Goal: Task Accomplishment & Management: Use online tool/utility

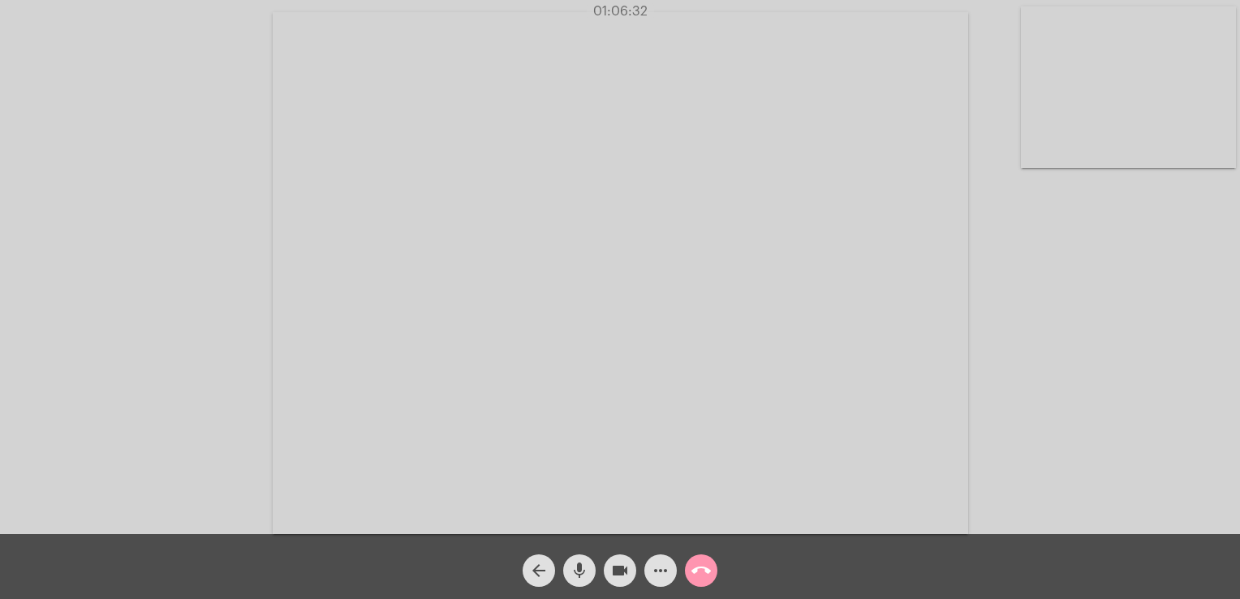
click at [706, 576] on mat-icon "call_end" at bounding box center [701, 570] width 19 height 19
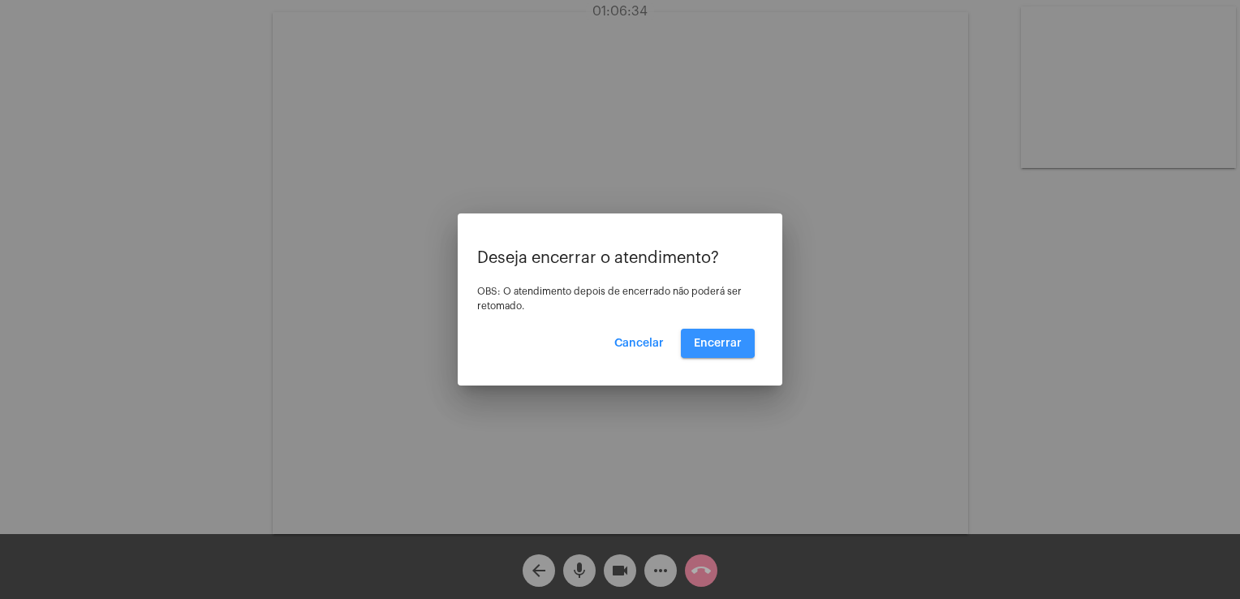
click at [700, 343] on span "Encerrar" at bounding box center [718, 343] width 48 height 11
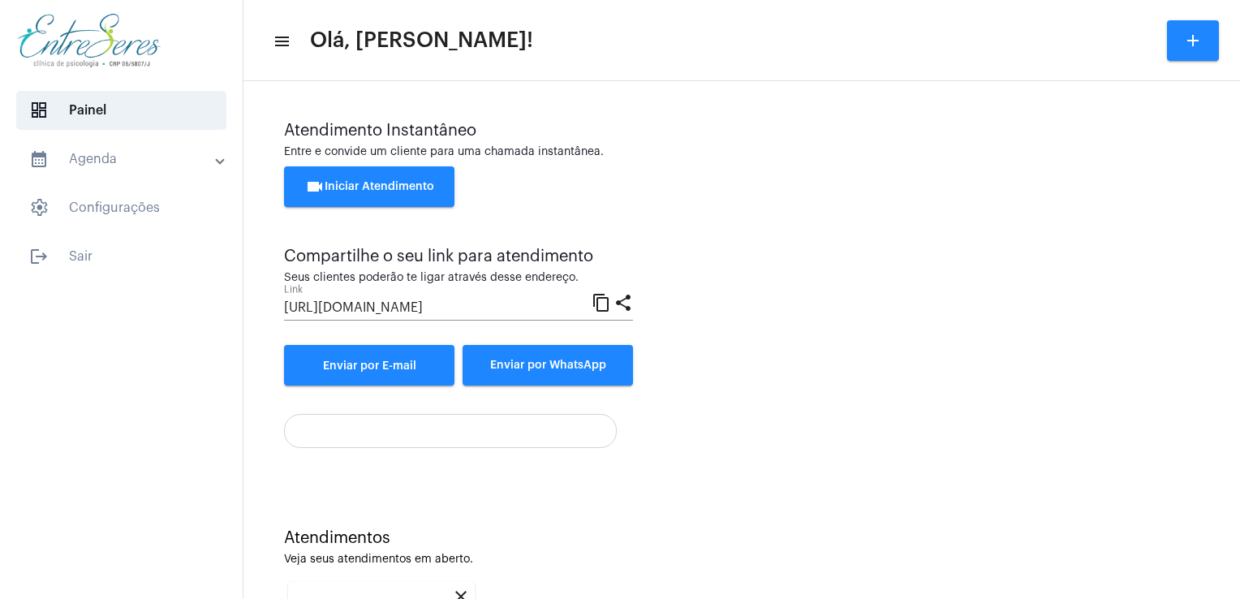
scroll to position [216, 0]
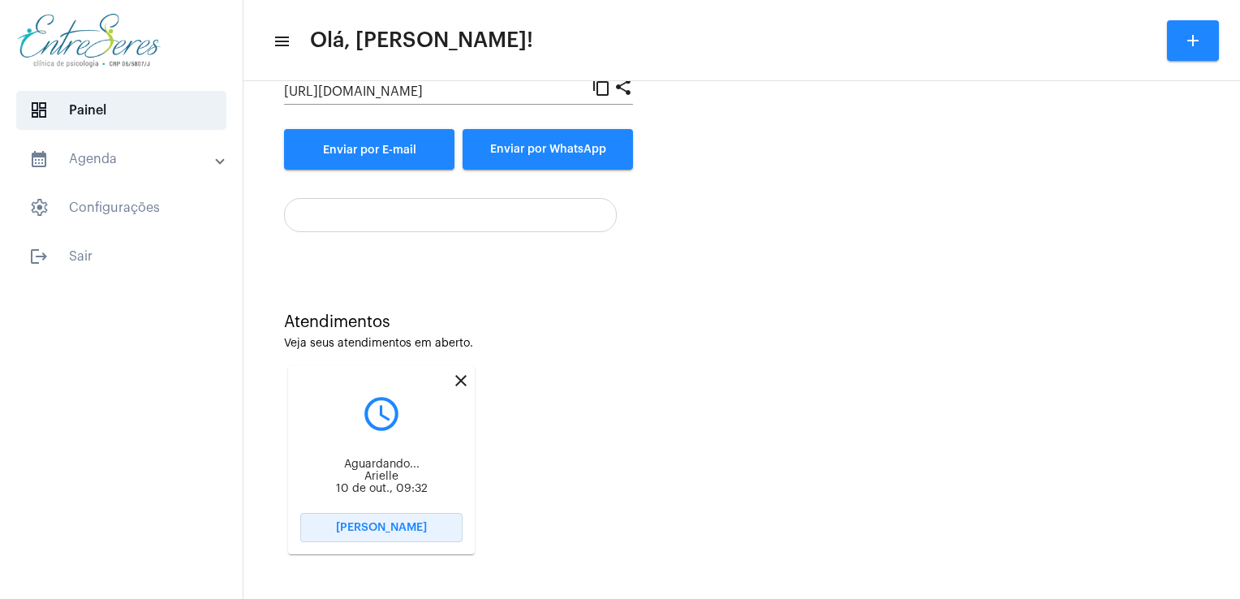
click at [351, 523] on span "[PERSON_NAME]" at bounding box center [381, 527] width 91 height 11
